Goal: Information Seeking & Learning: Learn about a topic

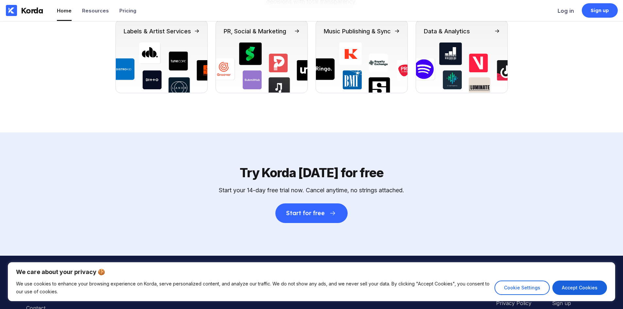
scroll to position [2285, 0]
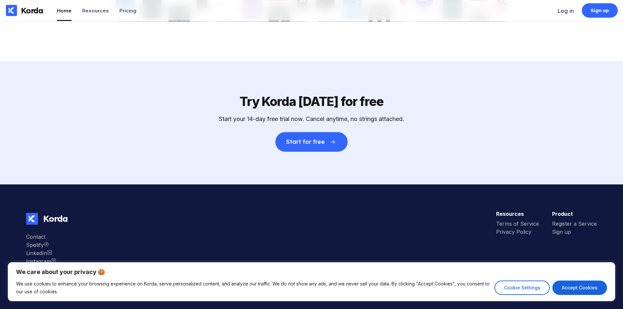
click at [577, 286] on button "Accept Cookies" at bounding box center [579, 287] width 55 height 14
checkbox input "true"
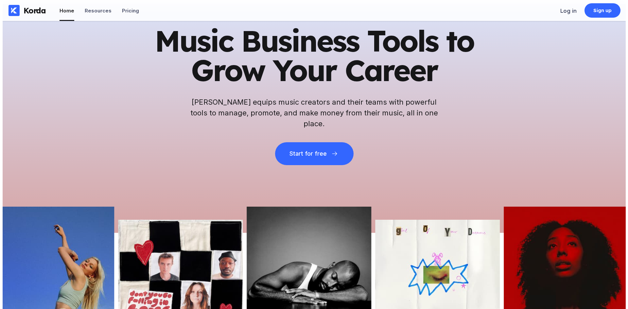
scroll to position [0, 0]
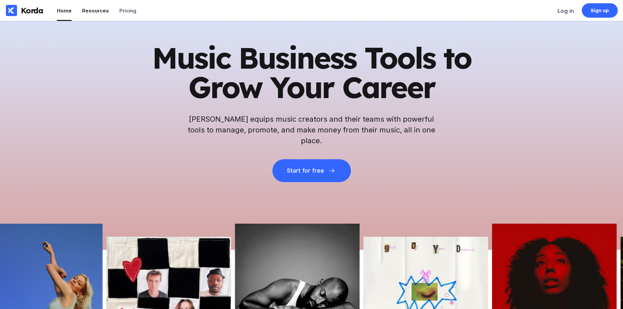
click at [98, 7] on li "Resources" at bounding box center [95, 10] width 27 height 21
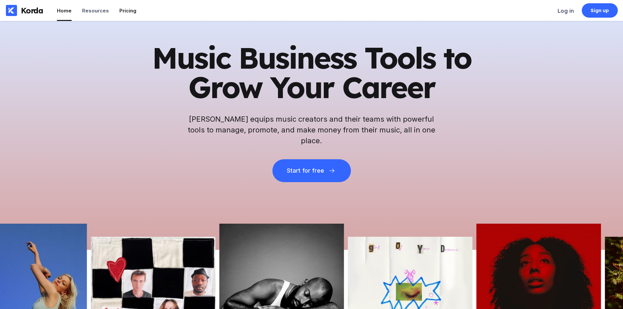
click at [125, 10] on div "Pricing" at bounding box center [127, 11] width 17 height 6
